Goal: Transaction & Acquisition: Purchase product/service

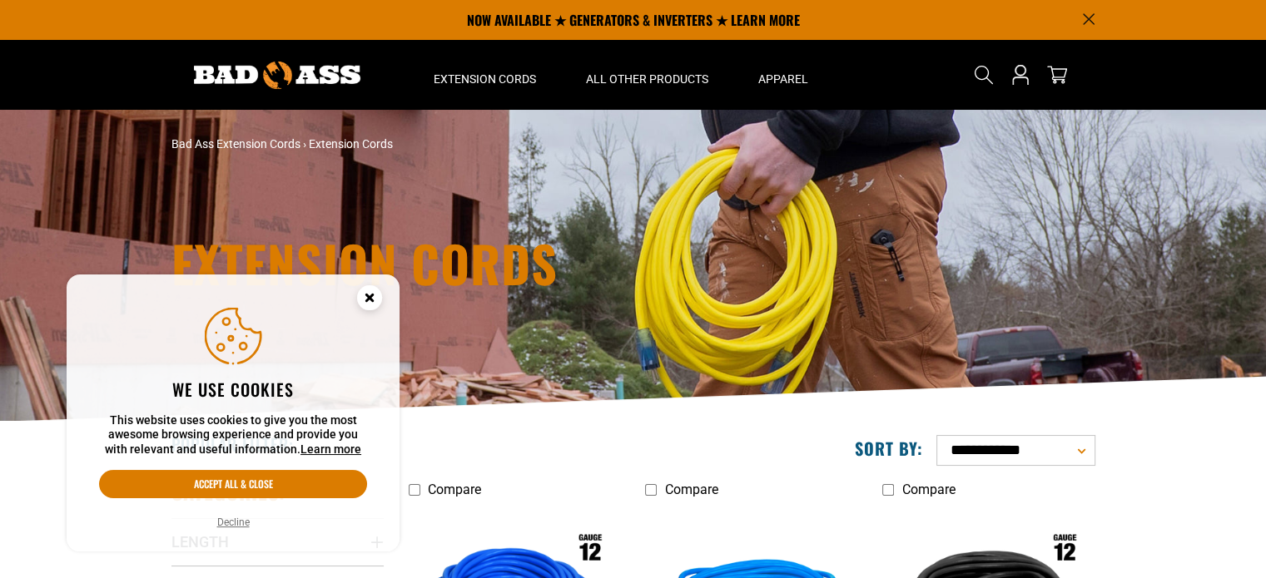
click at [366, 289] on circle "Cookie Consent" at bounding box center [369, 297] width 25 height 25
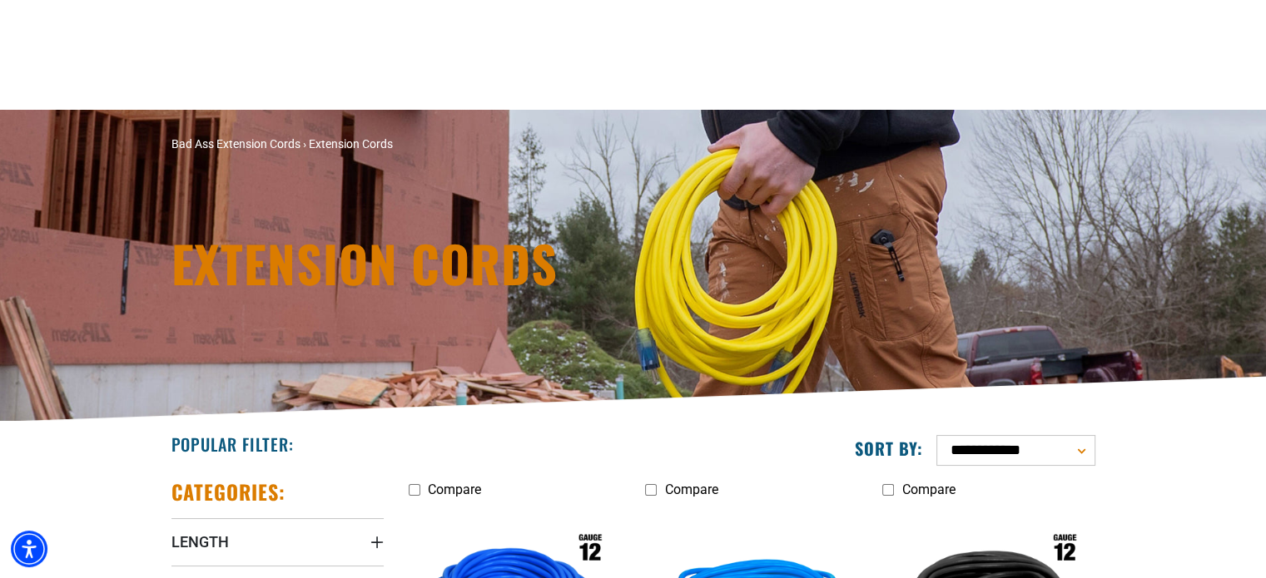
scroll to position [333, 0]
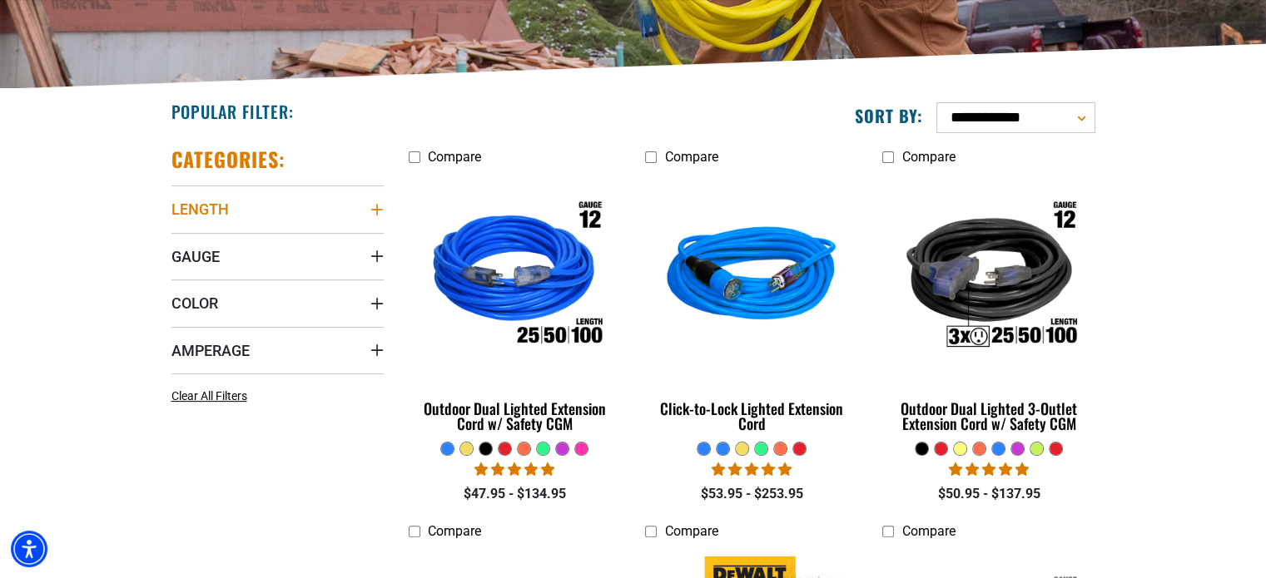
click at [286, 197] on summary "Length" at bounding box center [277, 209] width 212 height 47
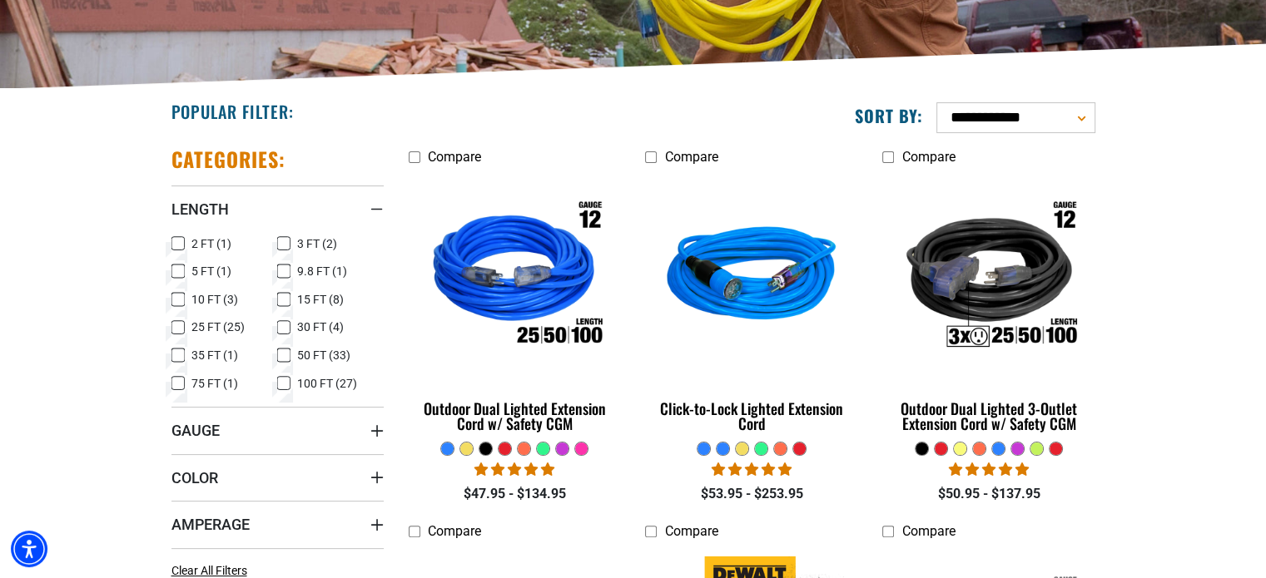
click at [280, 379] on icon at bounding box center [283, 384] width 13 height 22
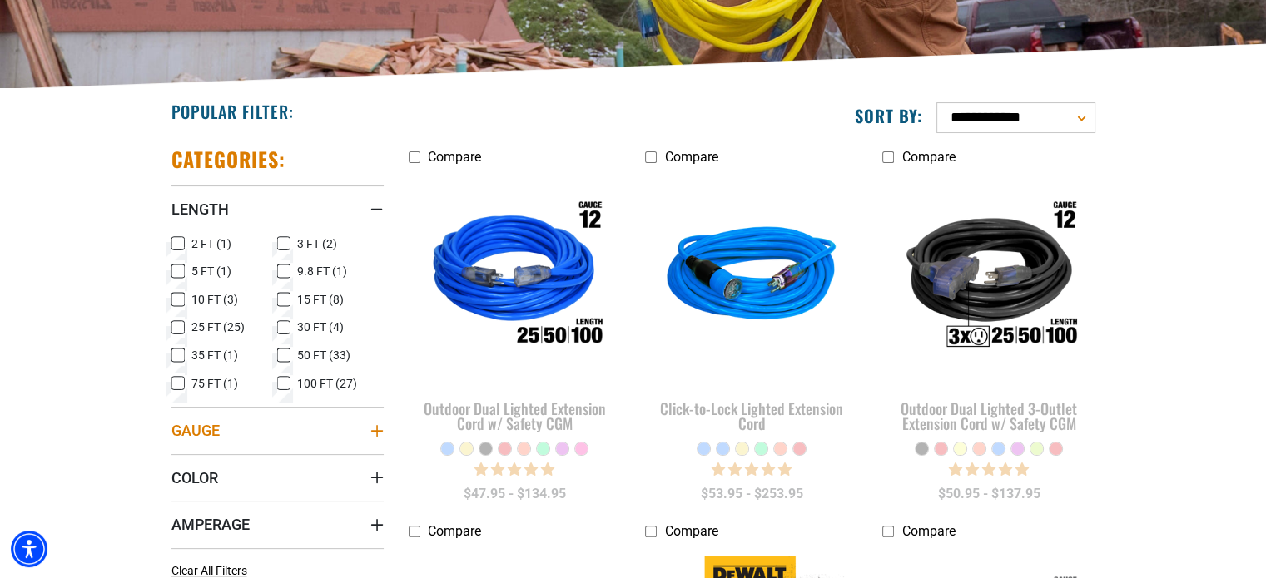
click at [326, 434] on summary "Gauge" at bounding box center [277, 430] width 212 height 47
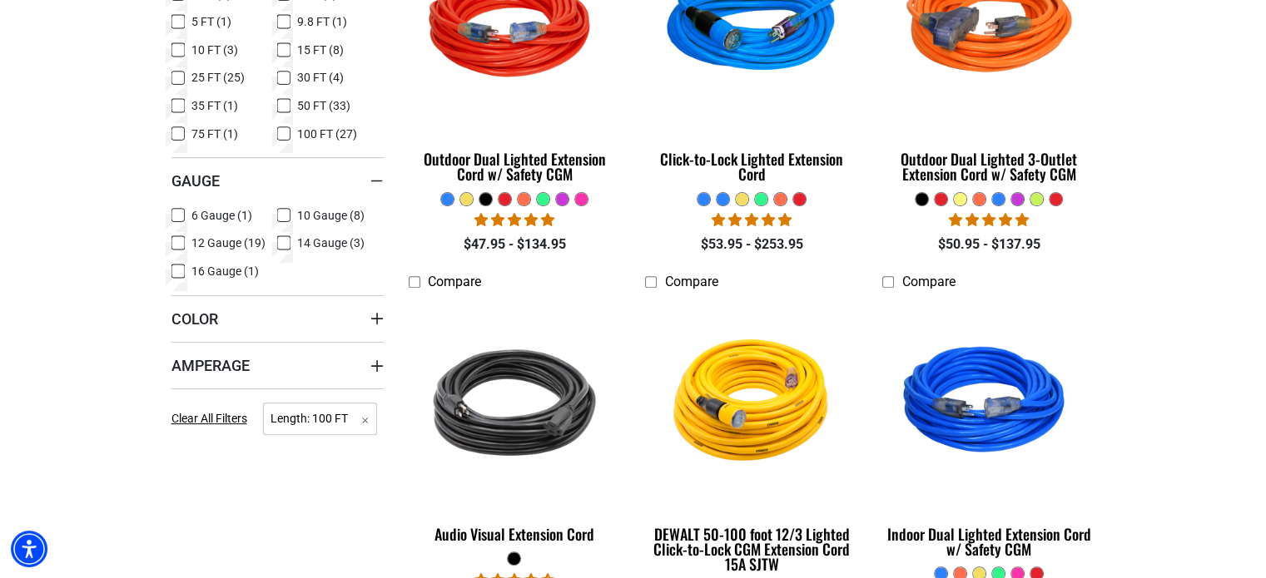
scroll to position [499, 0]
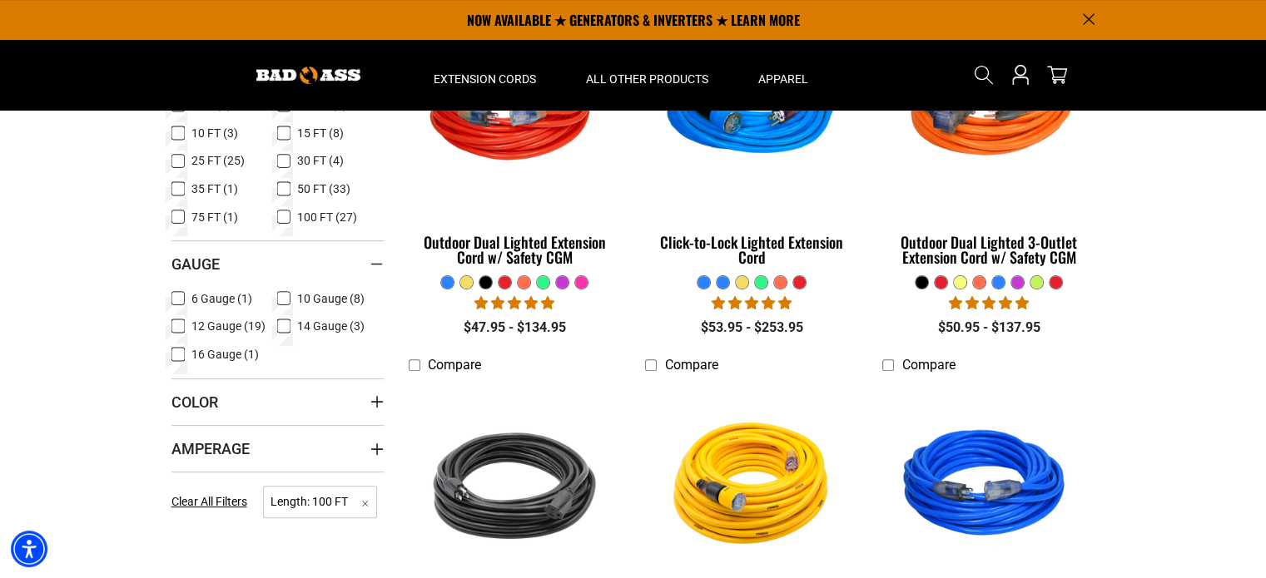
click at [173, 293] on icon at bounding box center [177, 299] width 13 height 22
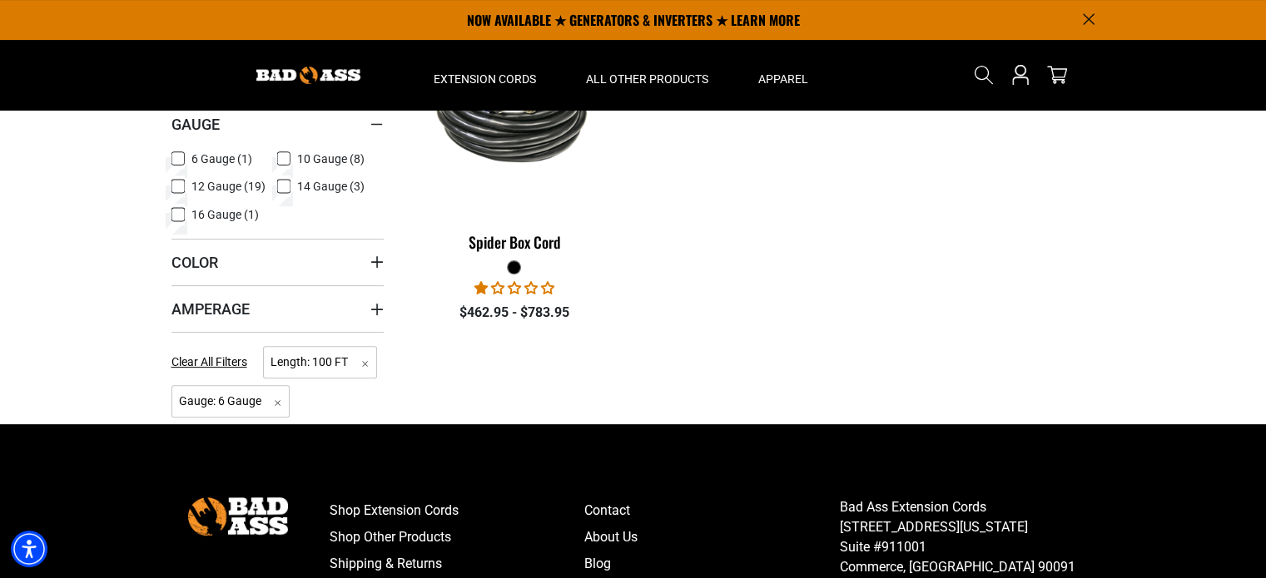
scroll to position [416, 0]
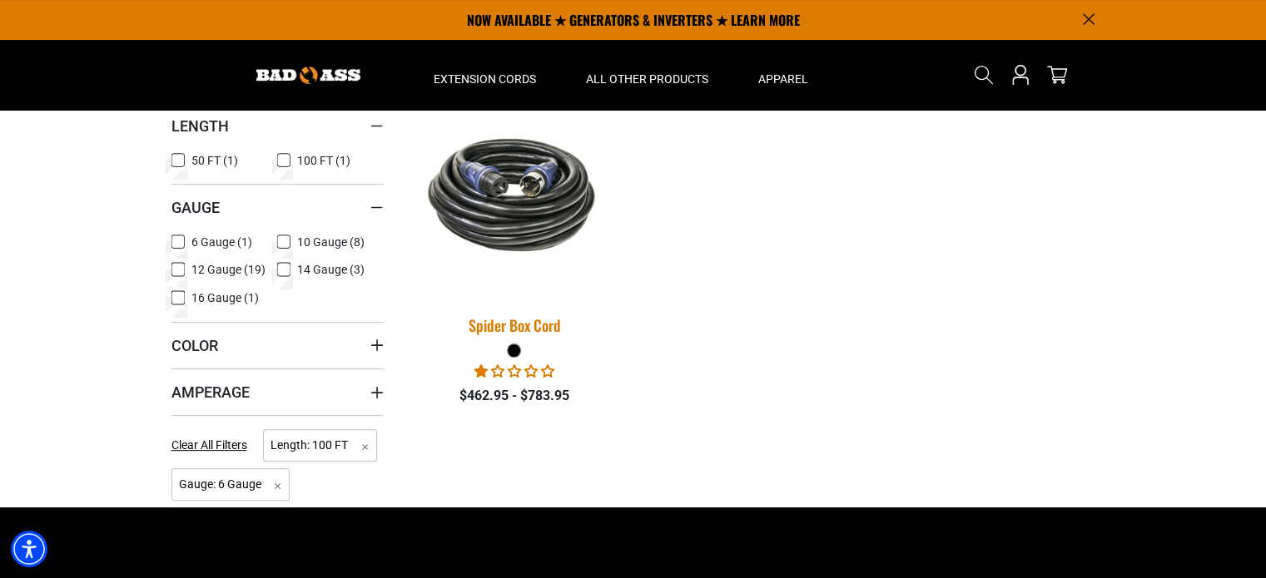
click at [512, 231] on img at bounding box center [514, 194] width 233 height 142
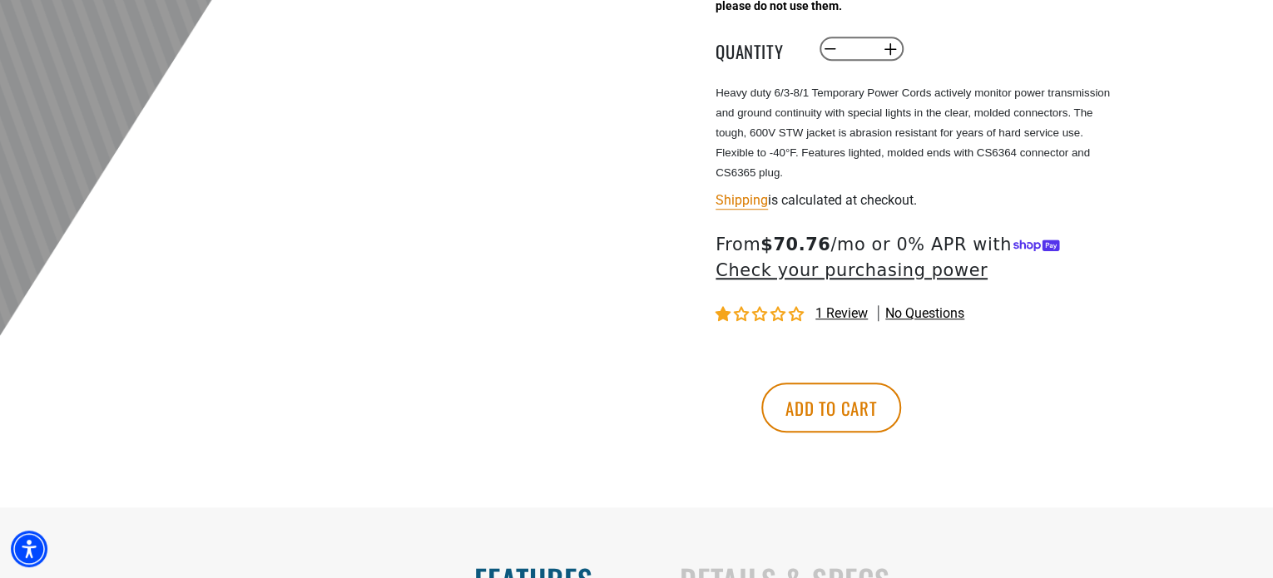
scroll to position [250, 0]
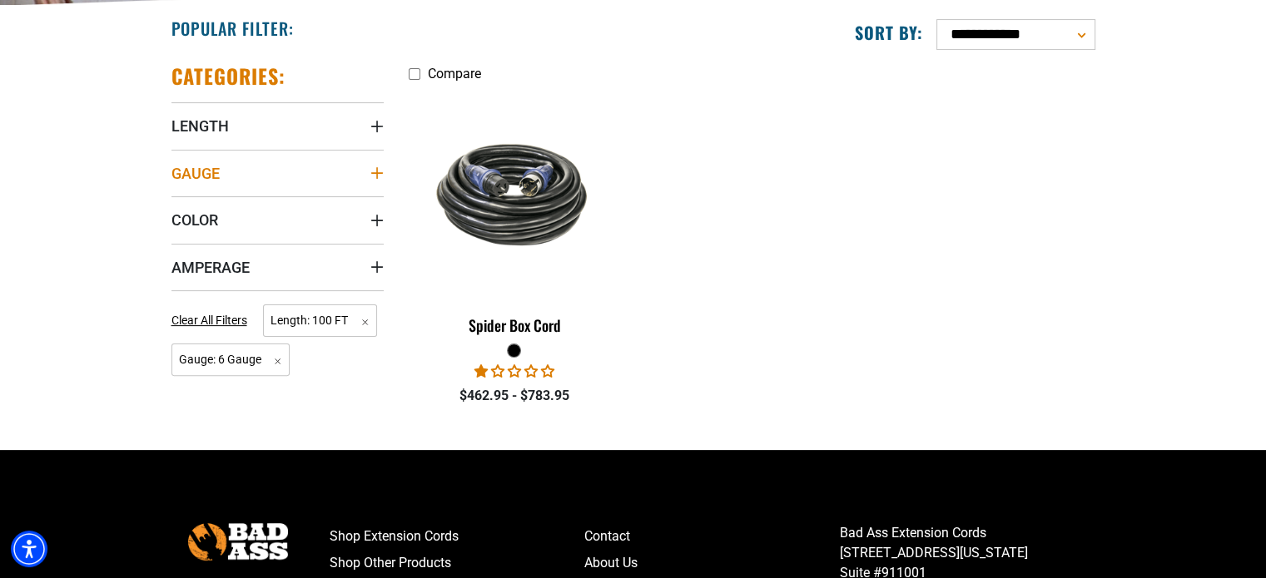
click at [296, 176] on summary "Gauge" at bounding box center [277, 173] width 212 height 47
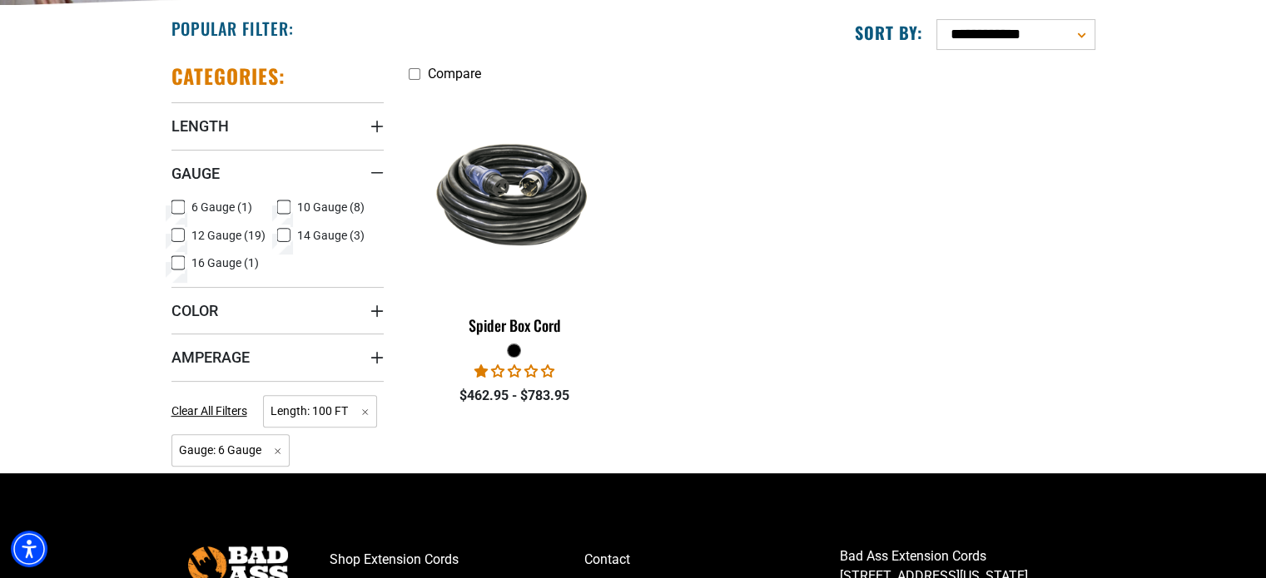
click at [283, 204] on icon at bounding box center [283, 207] width 13 height 22
click at [183, 206] on rect at bounding box center [177, 207] width 13 height 13
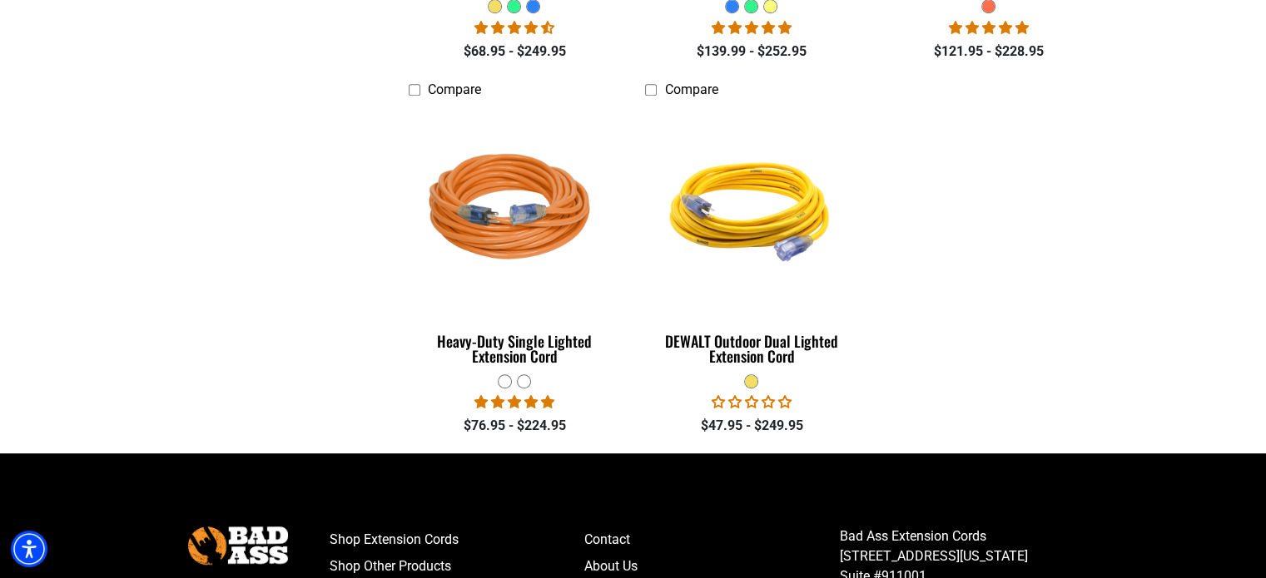
scroll to position [333, 0]
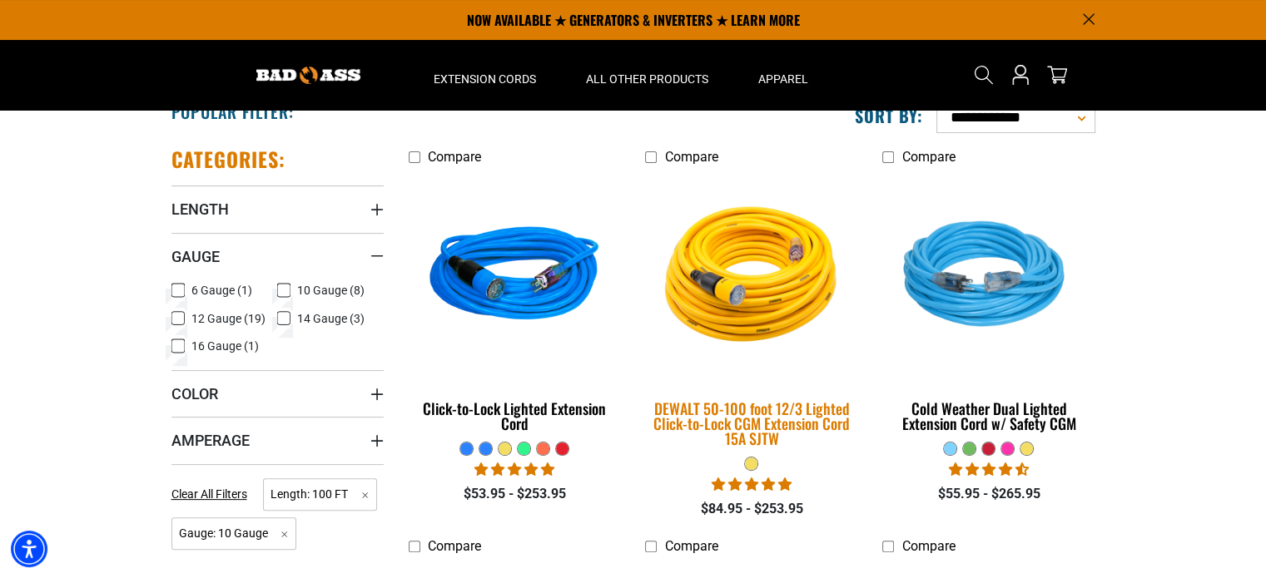
click at [802, 425] on div "DEWALT 50-100 foot 12/3 Lighted Click-to-Lock CGM Extension Cord 15A SJTW" at bounding box center [751, 423] width 212 height 45
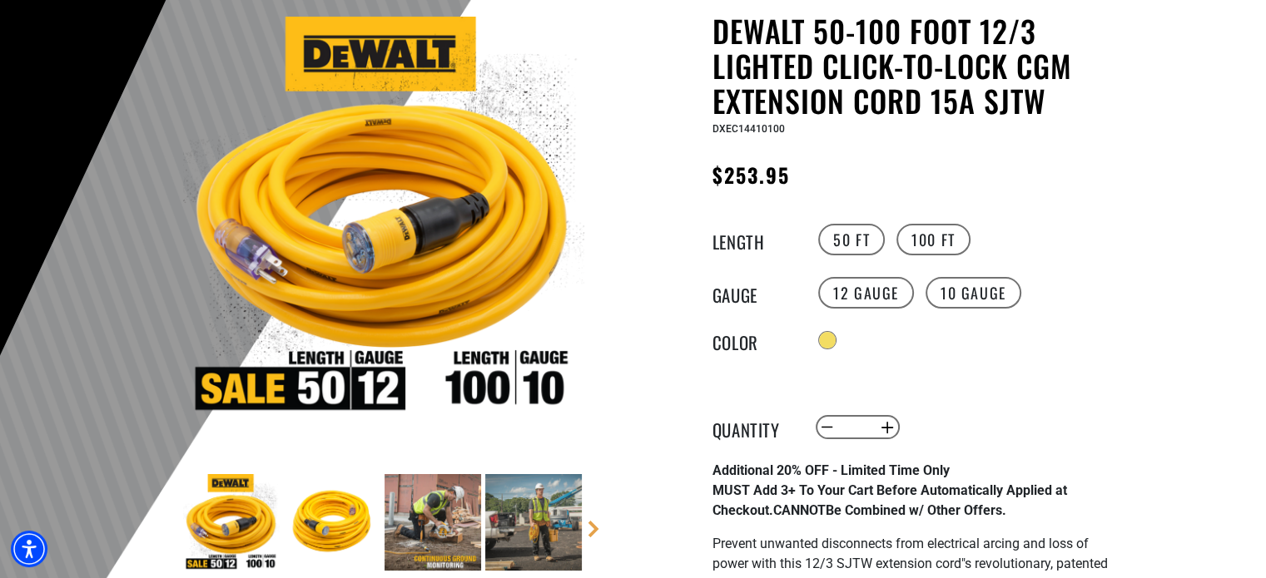
scroll to position [250, 0]
